Goal: Task Accomplishment & Management: Complete application form

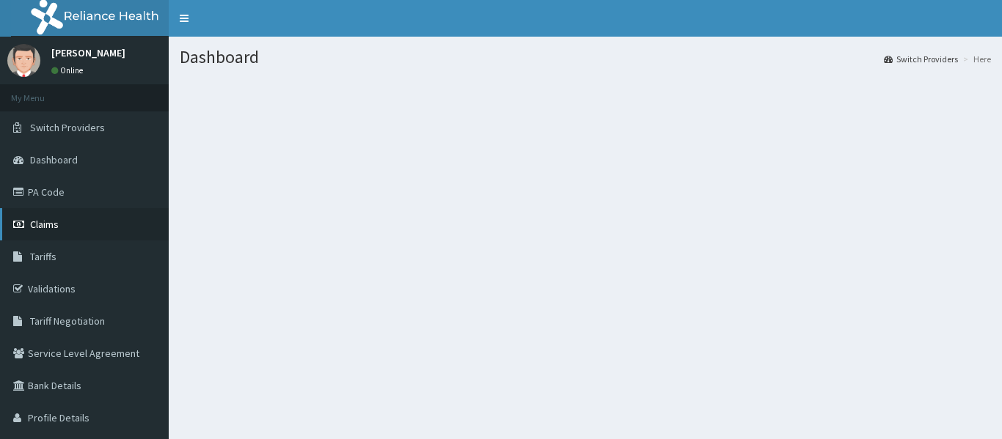
click at [42, 221] on span "Claims" at bounding box center [44, 224] width 29 height 13
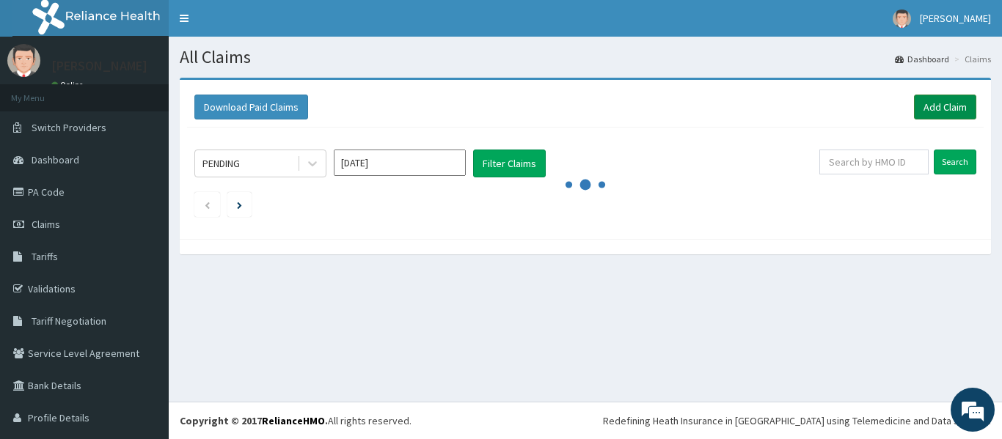
click at [936, 100] on link "Add Claim" at bounding box center [945, 107] width 62 height 25
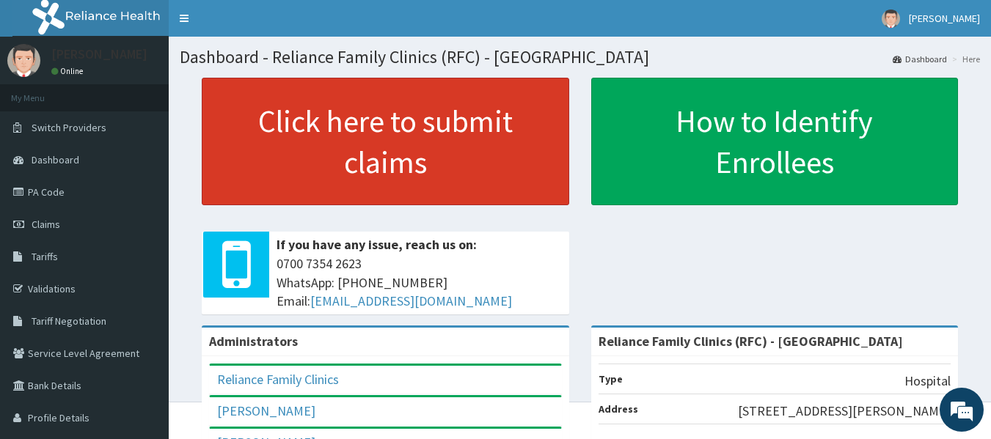
click at [351, 136] on link "Click here to submit claims" at bounding box center [385, 142] width 367 height 128
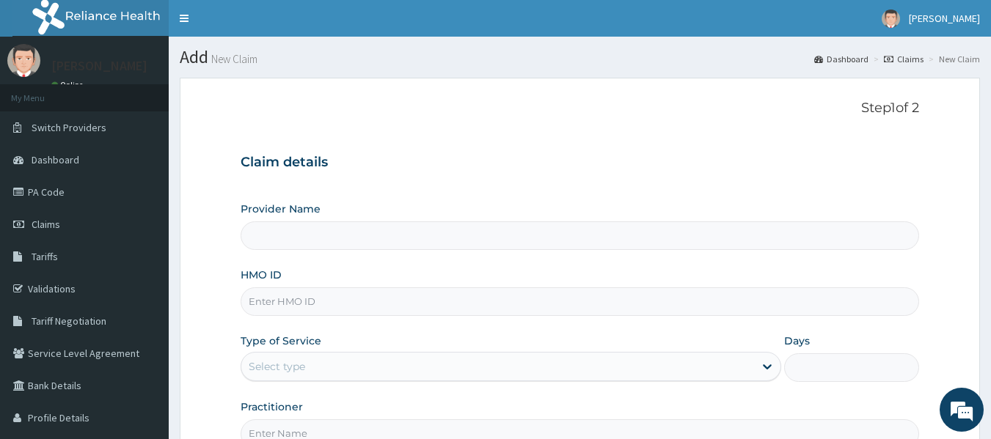
type input "Reliance Family Clinics (RFC) - Lekki"
click at [284, 296] on input "HMO ID" at bounding box center [580, 302] width 679 height 29
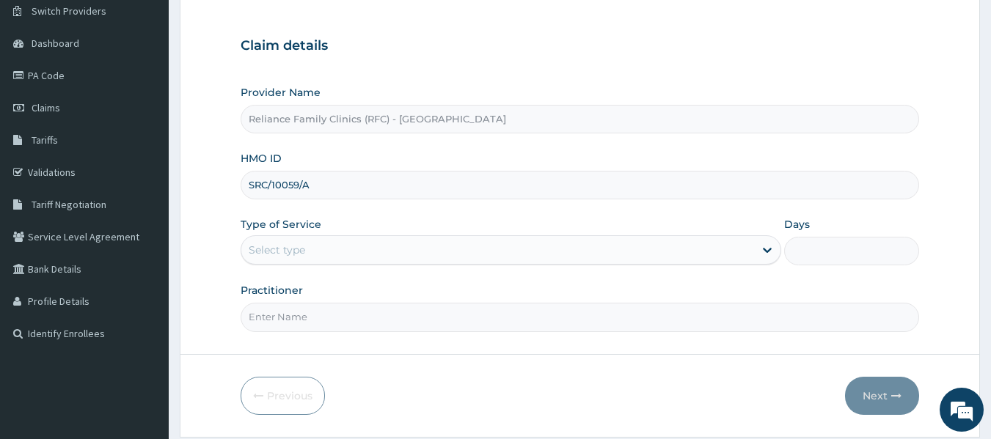
scroll to position [122, 0]
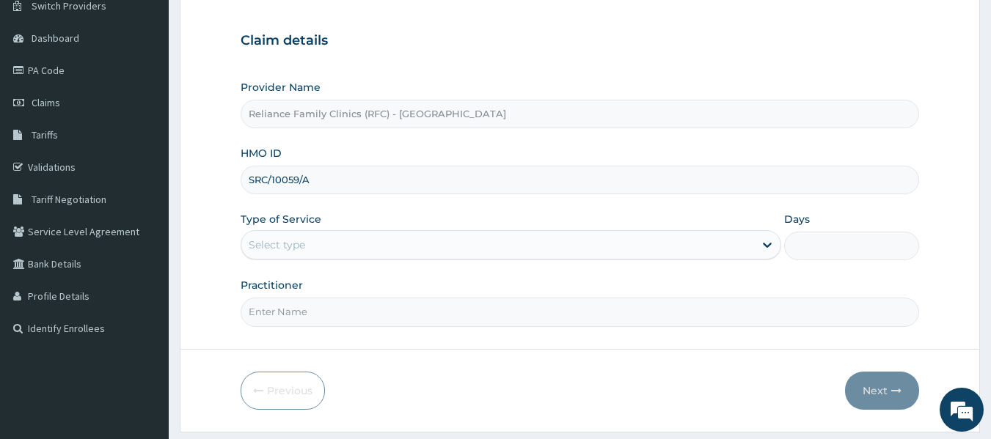
type input "SRC/10059/A"
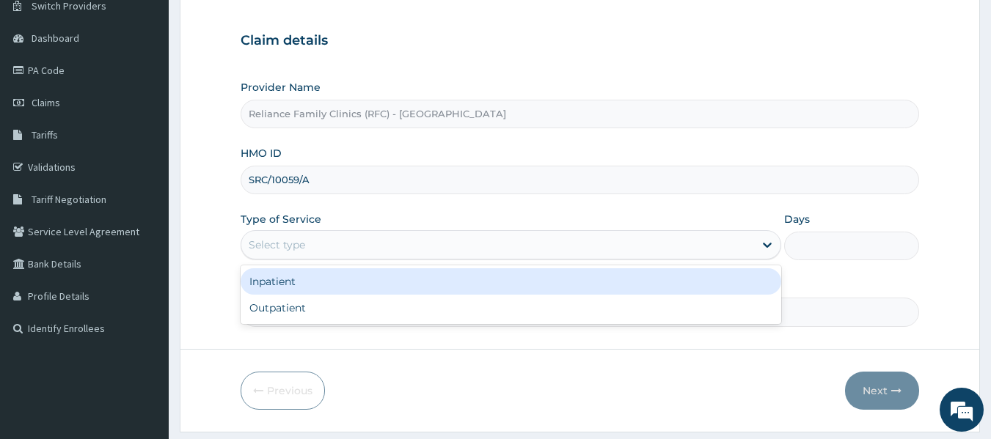
click at [302, 251] on div "Select type" at bounding box center [277, 245] width 56 height 15
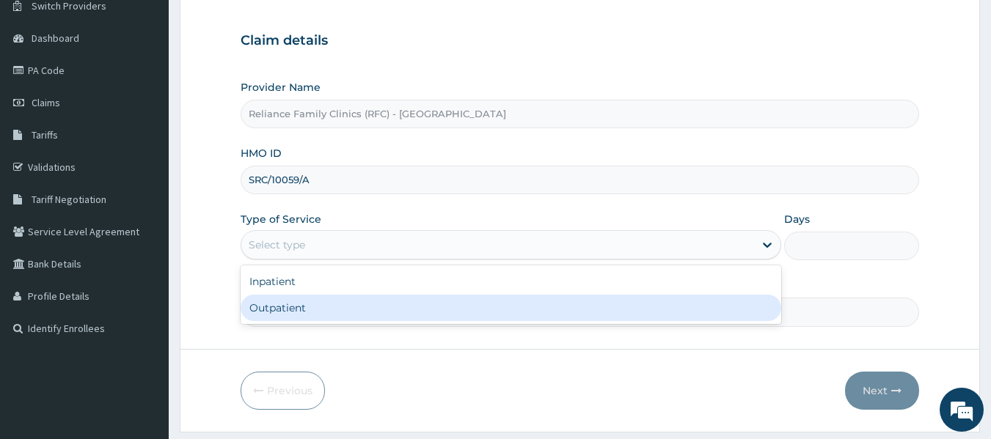
click at [285, 313] on div "Outpatient" at bounding box center [511, 308] width 541 height 26
type input "1"
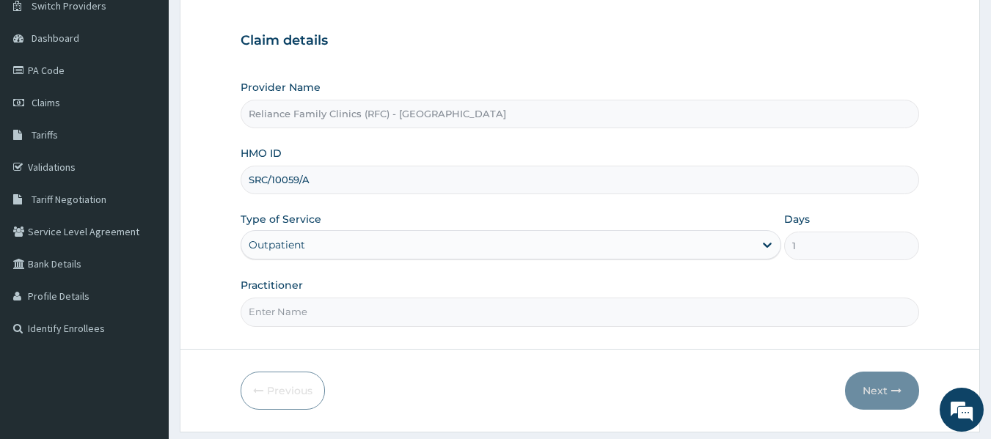
click at [301, 321] on input "Practitioner" at bounding box center [580, 312] width 679 height 29
type input "locum"
click at [869, 393] on button "Next" at bounding box center [882, 391] width 74 height 38
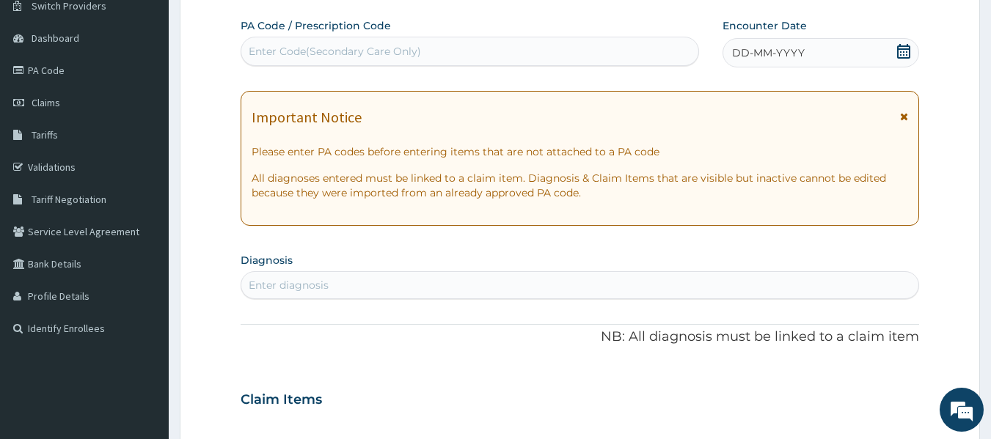
click at [295, 285] on div "Enter diagnosis" at bounding box center [289, 285] width 80 height 15
type input "MALARIA"
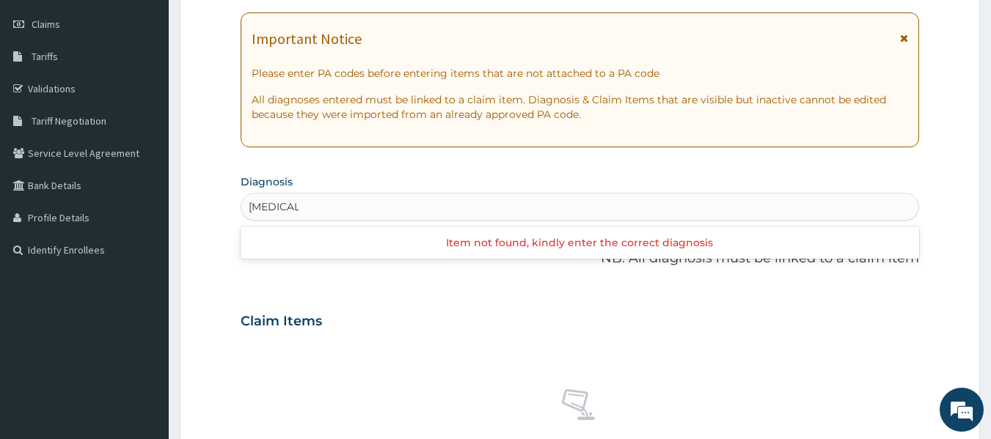
scroll to position [202, 0]
click at [315, 199] on div "Enter diagnosis" at bounding box center [580, 205] width 678 height 23
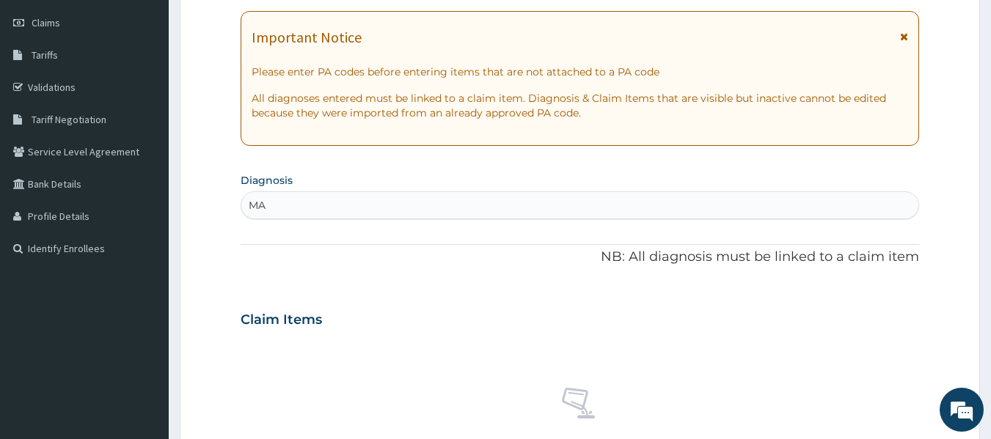
type input "M"
type input "S"
type input "M"
type input "URINAR"
